Goal: Navigation & Orientation: Find specific page/section

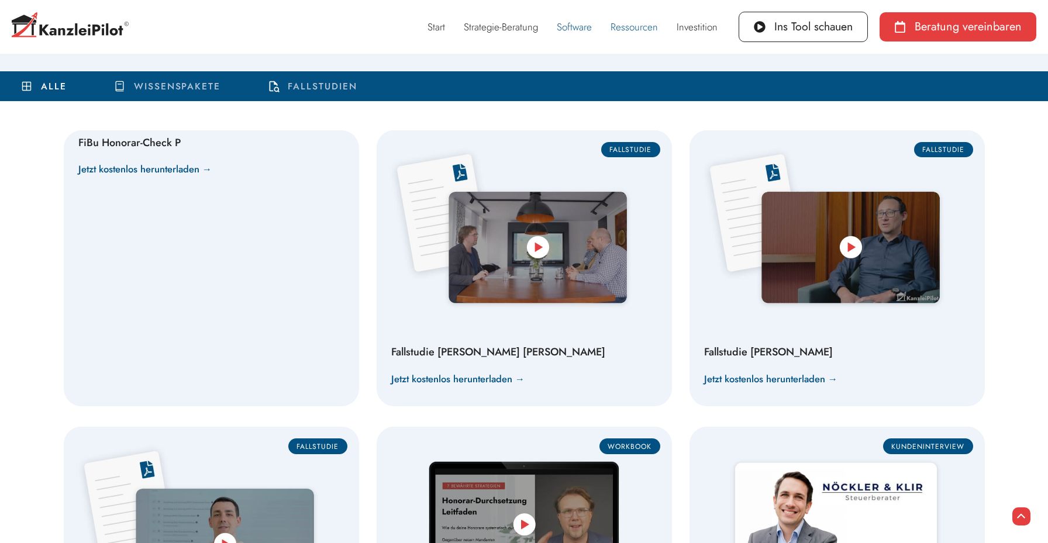
click at [582, 21] on link "Software" at bounding box center [574, 26] width 54 height 27
click at [580, 29] on link "Software" at bounding box center [574, 26] width 54 height 27
click at [440, 26] on link "Start" at bounding box center [436, 26] width 36 height 27
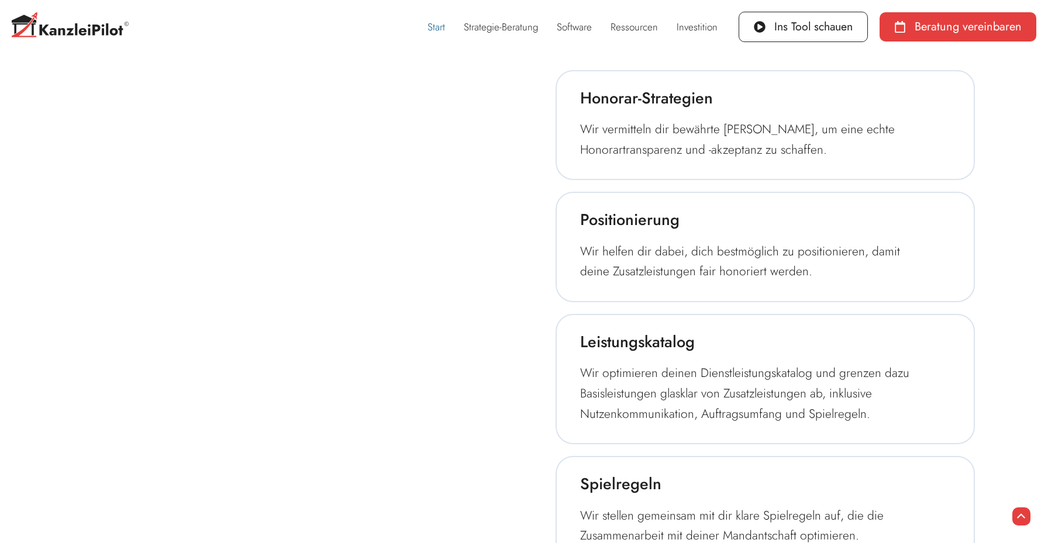
scroll to position [1772, 0]
